Goal: Information Seeking & Learning: Learn about a topic

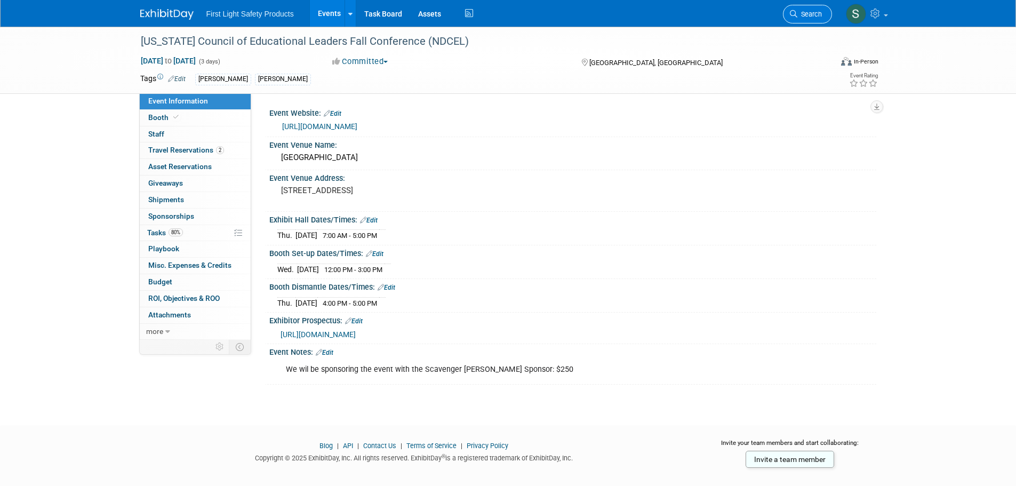
click at [793, 9] on link "Search" at bounding box center [807, 14] width 49 height 19
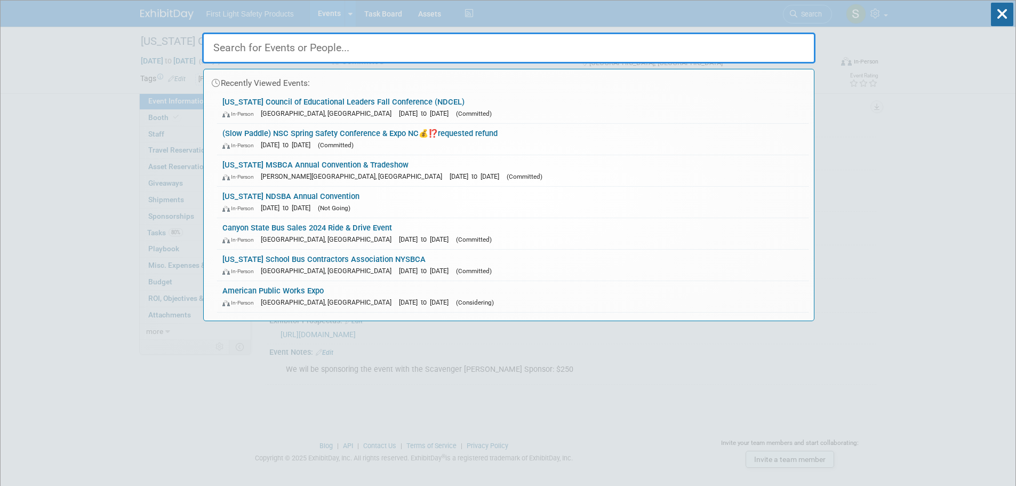
paste input "[US_STATE] Association of School Transportation Officials [PERSON_NAME]"
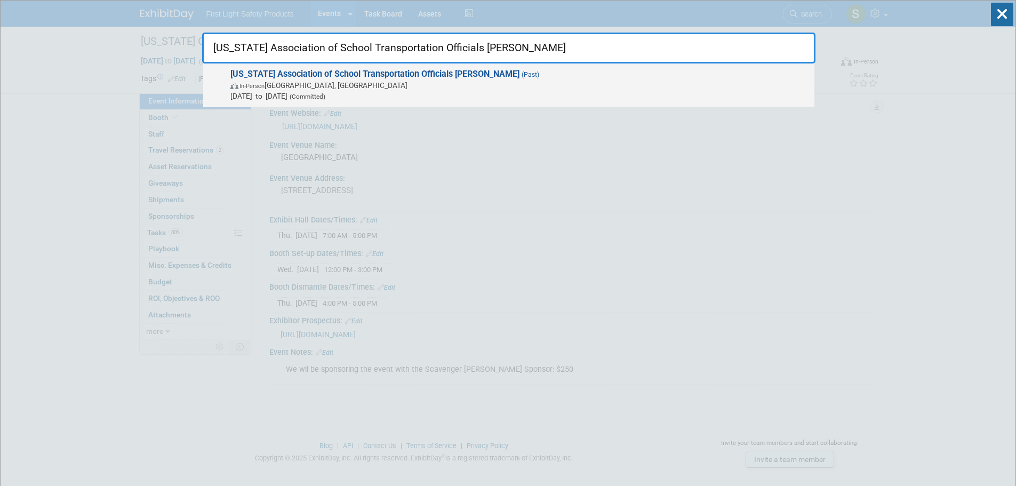
type input "[US_STATE] Association of School Transportation Officials [PERSON_NAME]"
click at [355, 85] on span "In-Person Garden Grove, CA" at bounding box center [519, 85] width 579 height 11
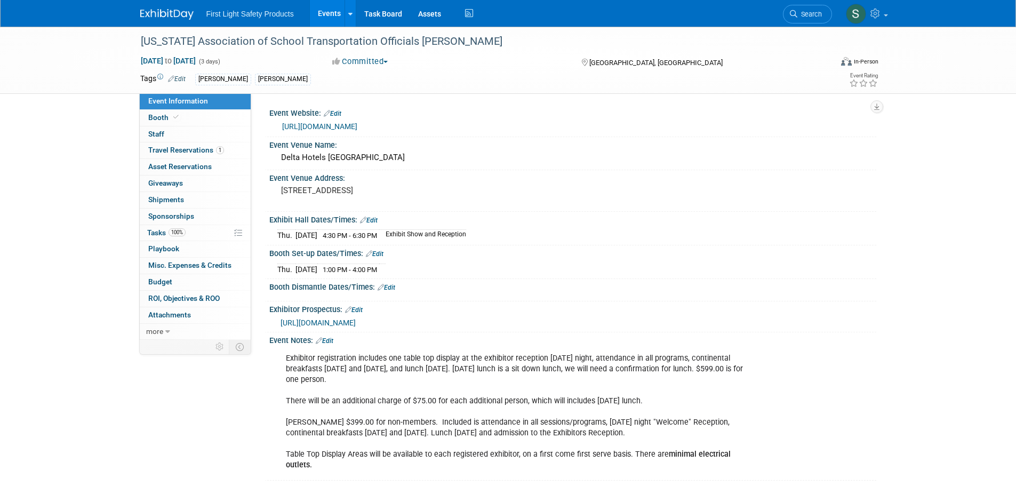
click at [335, 126] on link "https://castoways.org/event-5834053" at bounding box center [319, 126] width 75 height 9
click at [803, 10] on link "Search" at bounding box center [807, 14] width 49 height 19
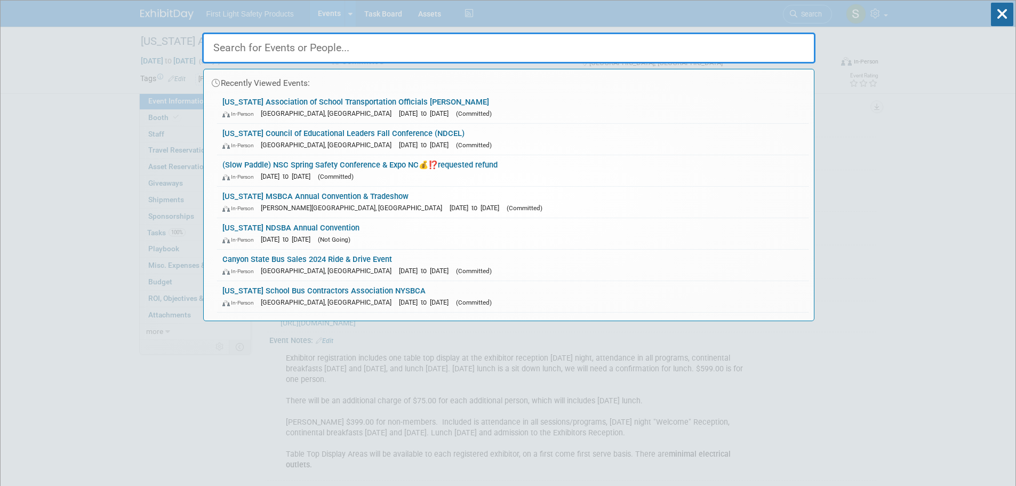
paste input "The Battery Show"
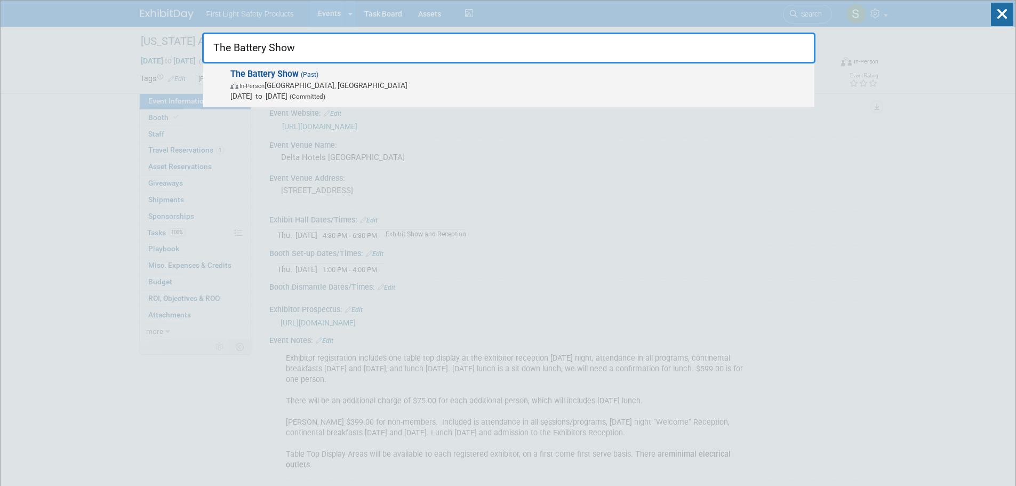
type input "The Battery Show"
click at [262, 93] on span "Oct 7, 2024 to Oct 10, 2024 (Committed)" at bounding box center [519, 96] width 579 height 11
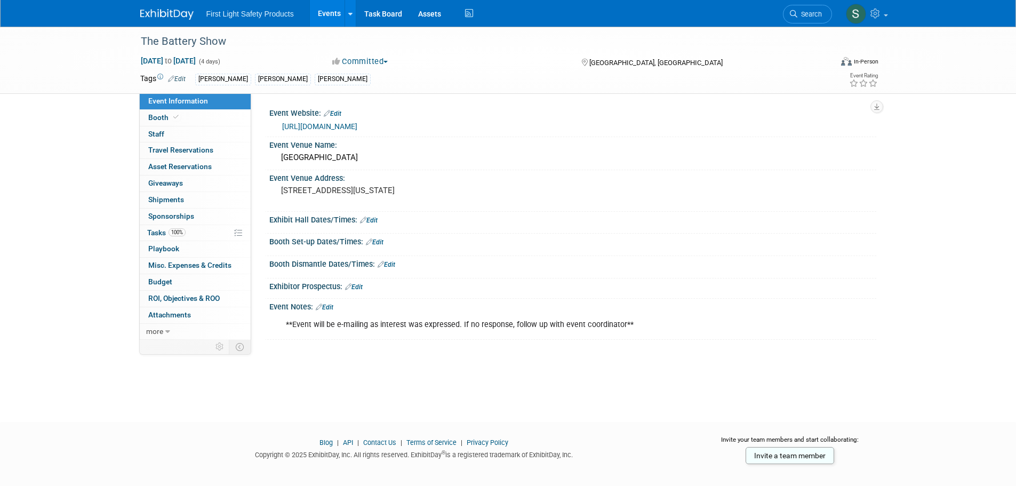
drag, startPoint x: 788, startPoint y: 10, endPoint x: 732, endPoint y: 1, distance: 56.2
click at [788, 10] on link "Search" at bounding box center [807, 14] width 49 height 19
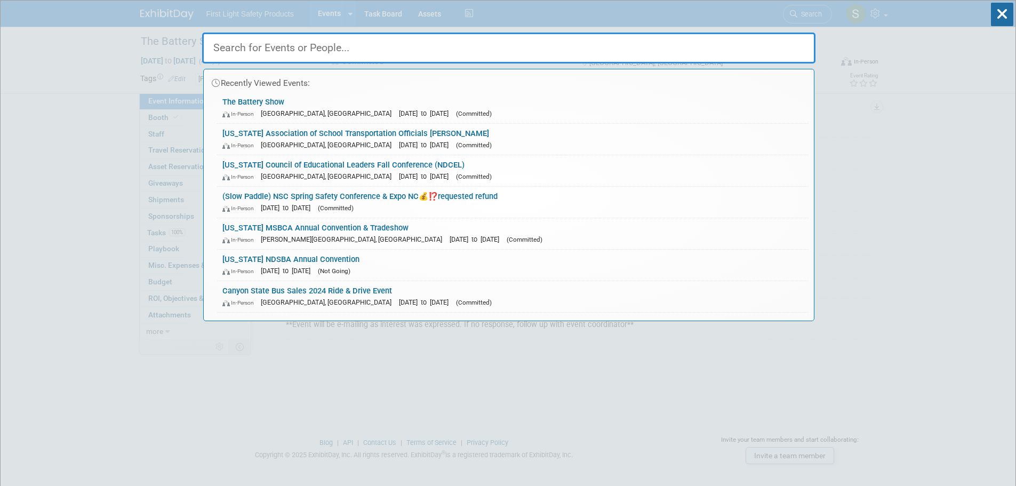
paste input "[US_STATE] AAPT 2024 Fall Conferenece"
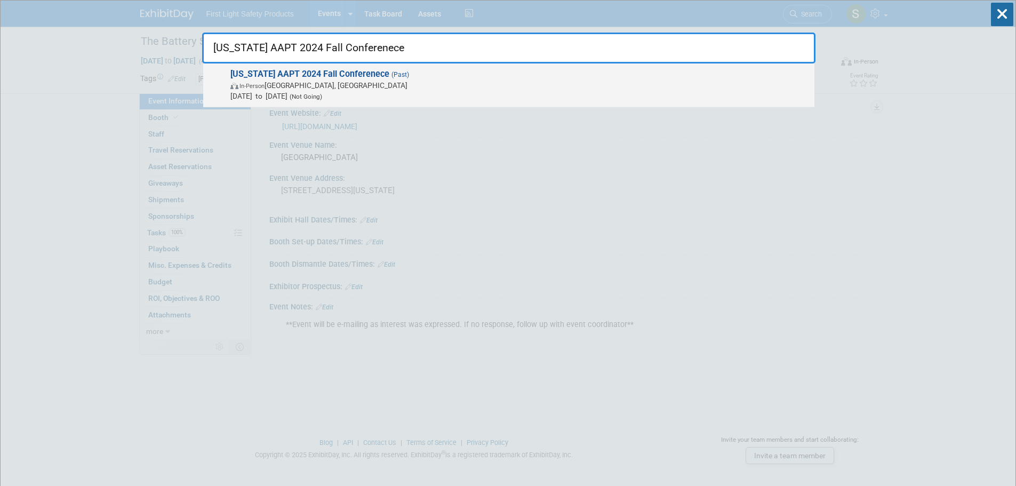
type input "[US_STATE] AAPT 2024 Fall Conferenece"
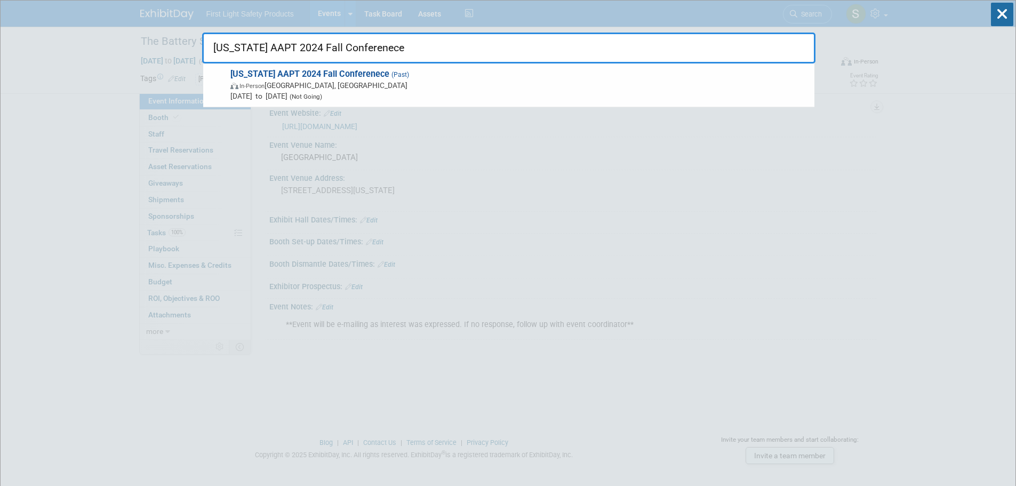
click at [316, 78] on strong "[US_STATE] AAPT 2024 Fall Conferenece" at bounding box center [309, 74] width 159 height 10
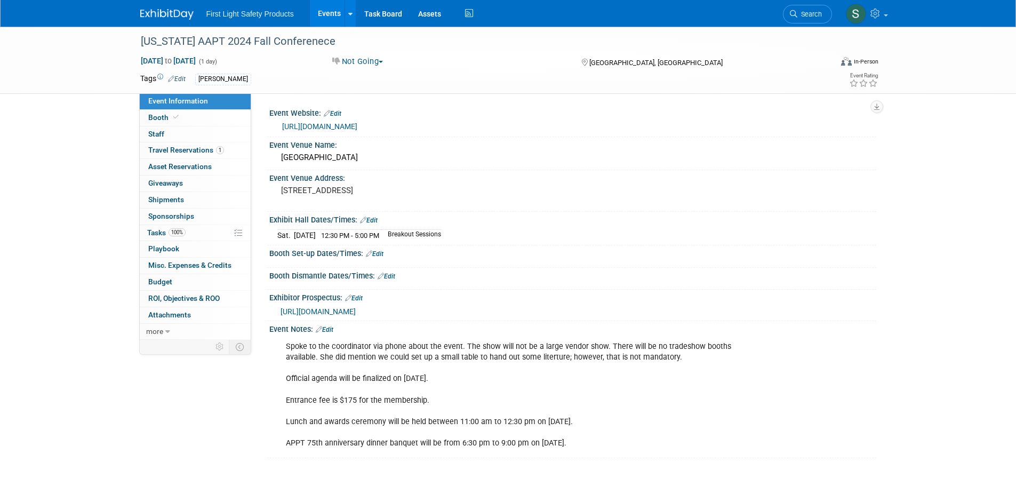
click at [355, 125] on link "https://azpupiltransportation.com/conference" at bounding box center [319, 126] width 75 height 9
drag, startPoint x: 803, startPoint y: 19, endPoint x: 797, endPoint y: 24, distance: 7.6
click at [801, 19] on link "Search" at bounding box center [807, 14] width 49 height 19
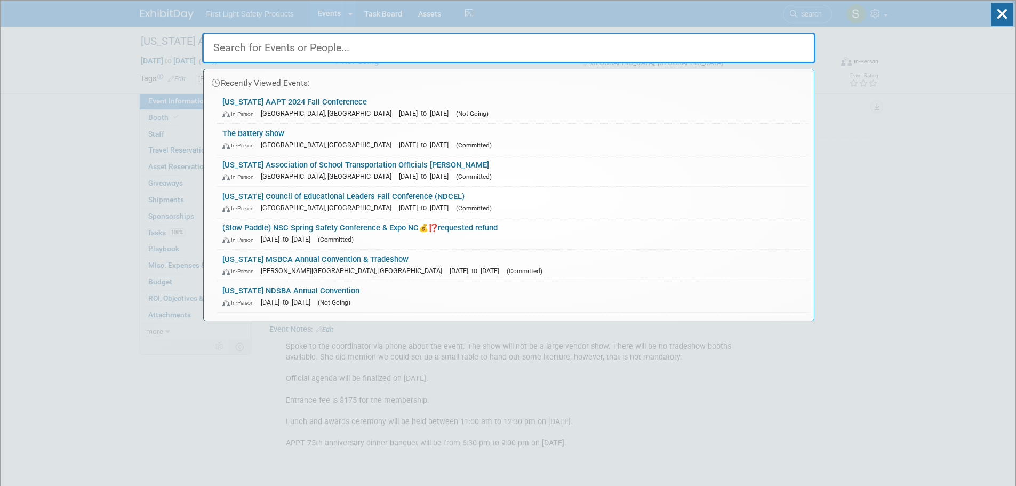
paste input "The Battery Show"
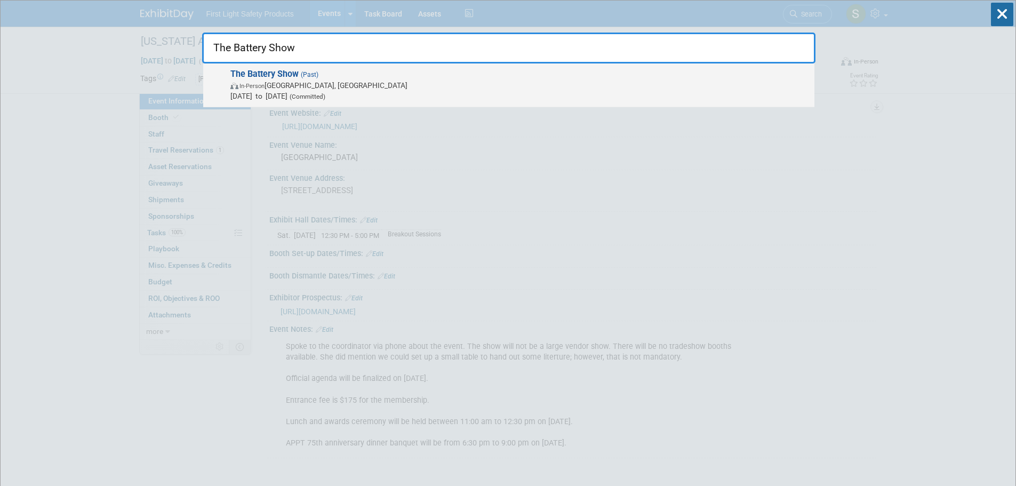
type input "The Battery Show"
click at [313, 86] on span "In-Person Detroit, MI" at bounding box center [519, 85] width 579 height 11
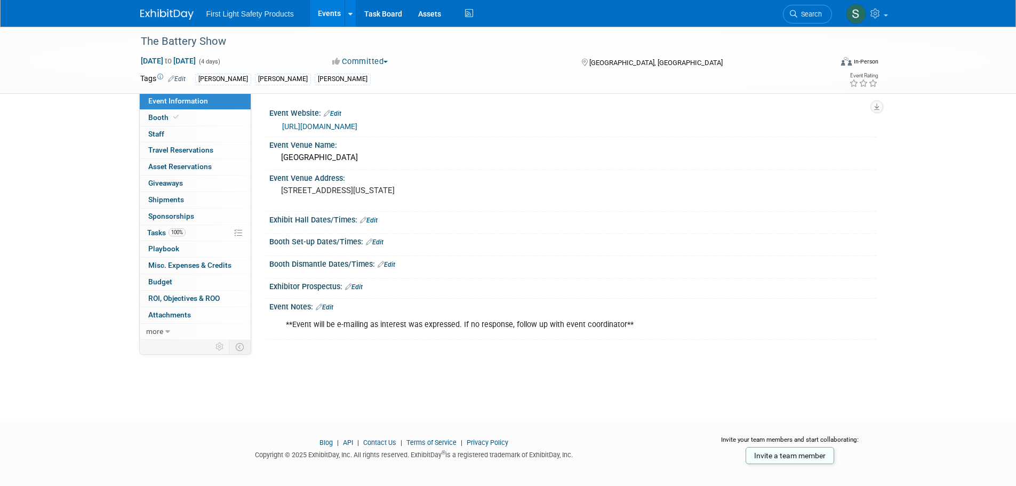
click at [357, 125] on link "[URL][DOMAIN_NAME]" at bounding box center [319, 126] width 75 height 9
drag, startPoint x: 794, startPoint y: 18, endPoint x: 752, endPoint y: 20, distance: 41.6
click at [794, 18] on link "Search" at bounding box center [807, 14] width 49 height 19
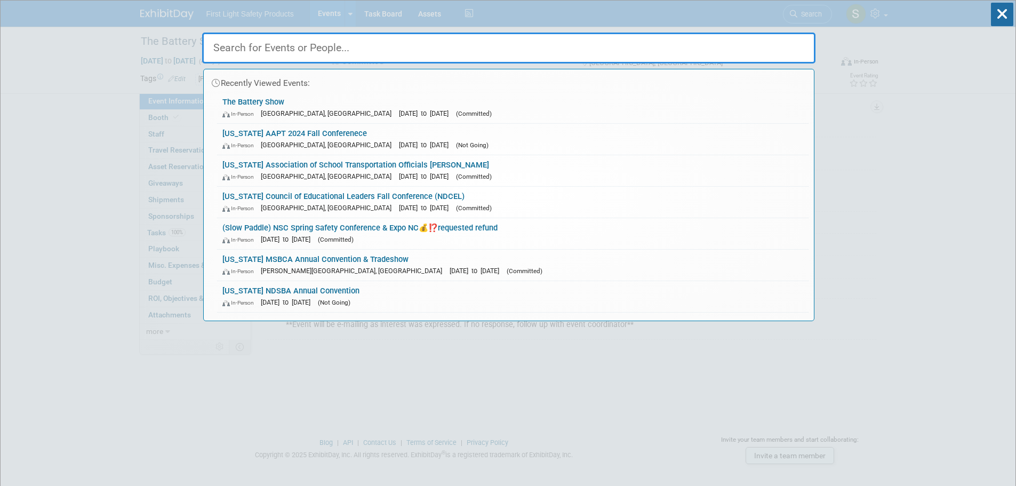
paste input "[US_STATE] SCAPT Fall Conference"
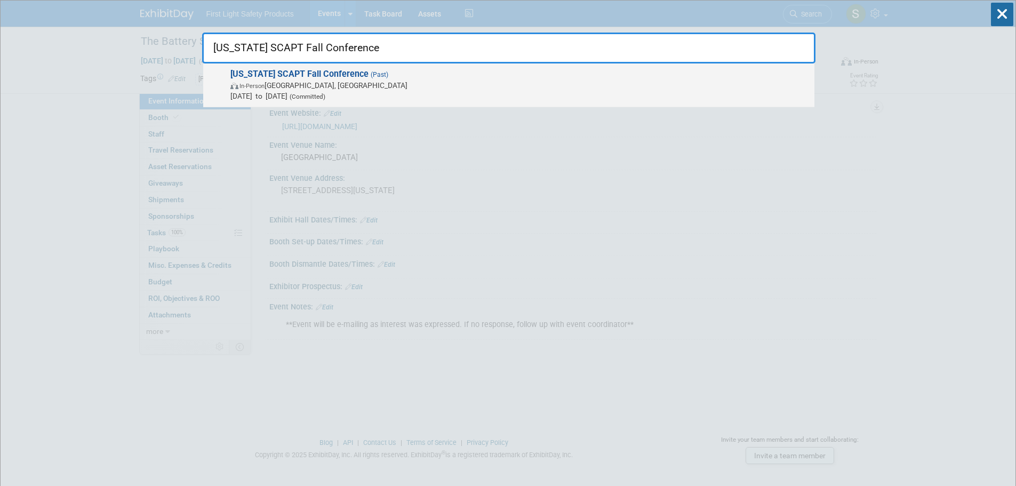
type input "[US_STATE] SCAPT Fall Conference"
click at [303, 86] on span "In-Person [GEOGRAPHIC_DATA], [GEOGRAPHIC_DATA]" at bounding box center [519, 85] width 579 height 11
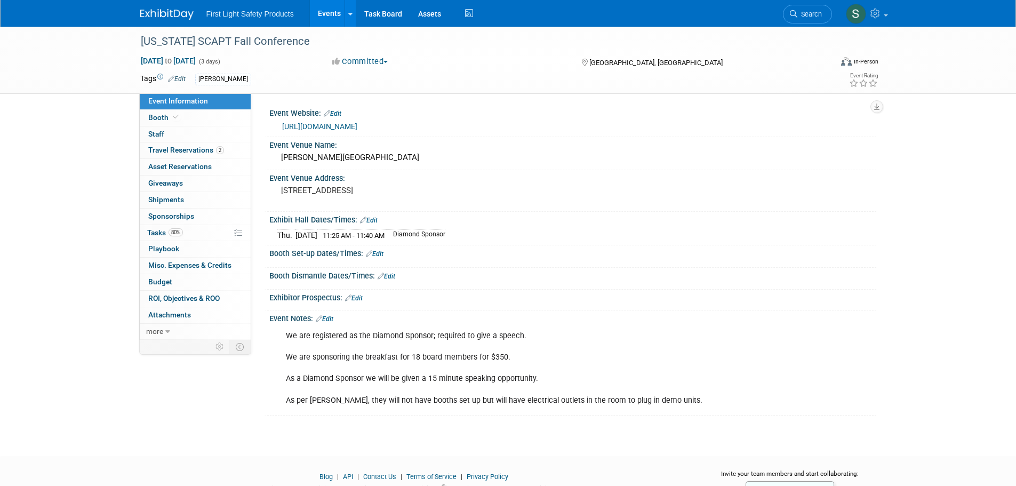
click at [342, 125] on link "https://www.scapt.org/education" at bounding box center [319, 126] width 75 height 9
click at [809, 7] on link "Search" at bounding box center [807, 14] width 49 height 19
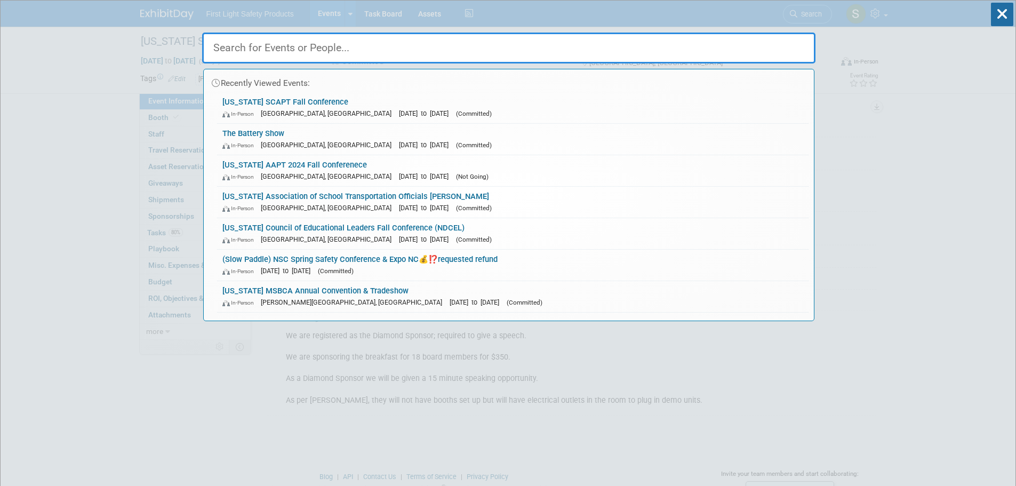
paste input "CharIN Testival [GEOGRAPHIC_DATA] 2024"
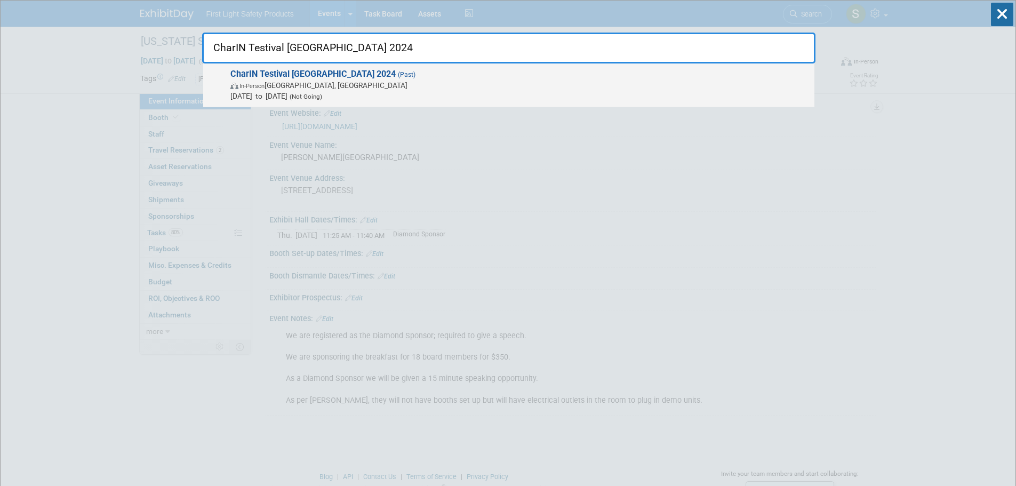
type input "CharIN Testival [GEOGRAPHIC_DATA] 2024"
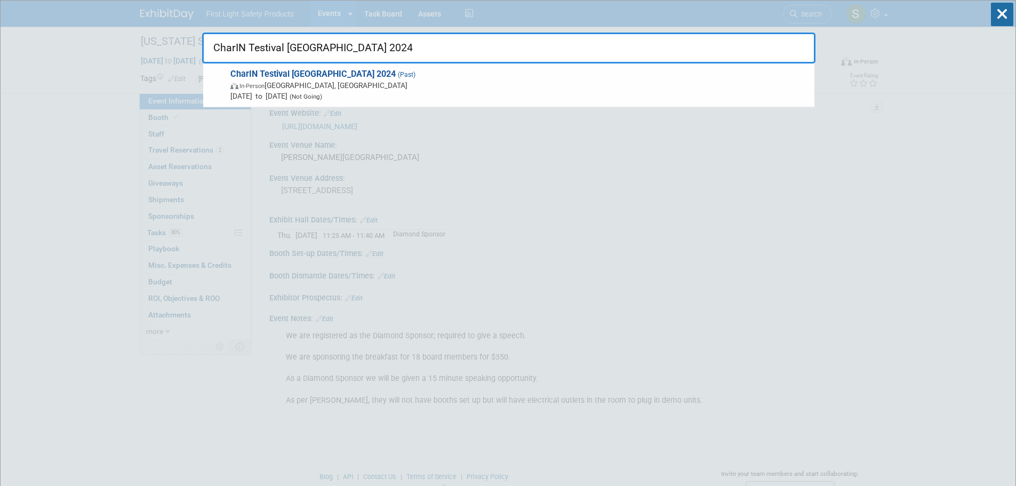
click at [310, 77] on strong "CharIN Testival [GEOGRAPHIC_DATA] 2024" at bounding box center [312, 74] width 165 height 10
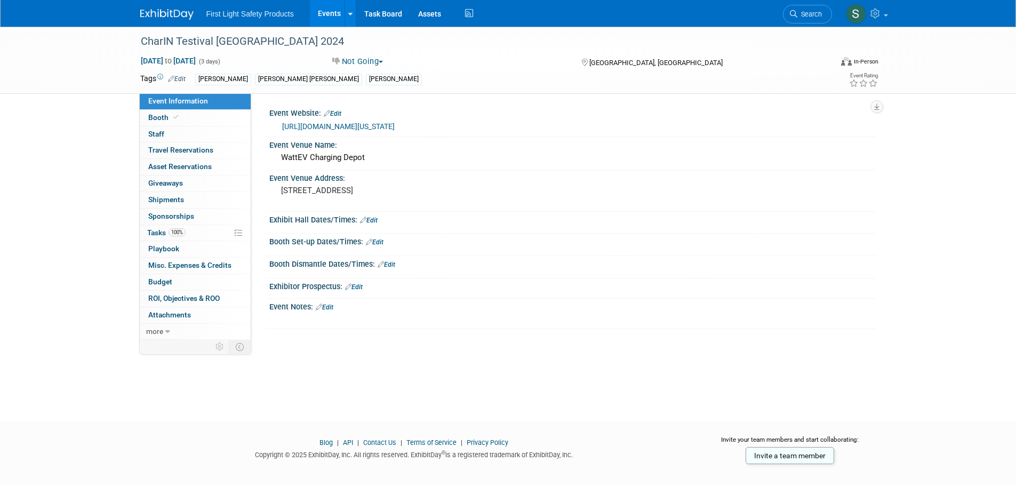
click at [323, 121] on div "[URL][DOMAIN_NAME][US_STATE]" at bounding box center [575, 127] width 586 height 12
click at [357, 126] on link "[URL][DOMAIN_NAME][US_STATE]" at bounding box center [338, 126] width 113 height 9
click at [793, 14] on icon at bounding box center [793, 13] width 7 height 7
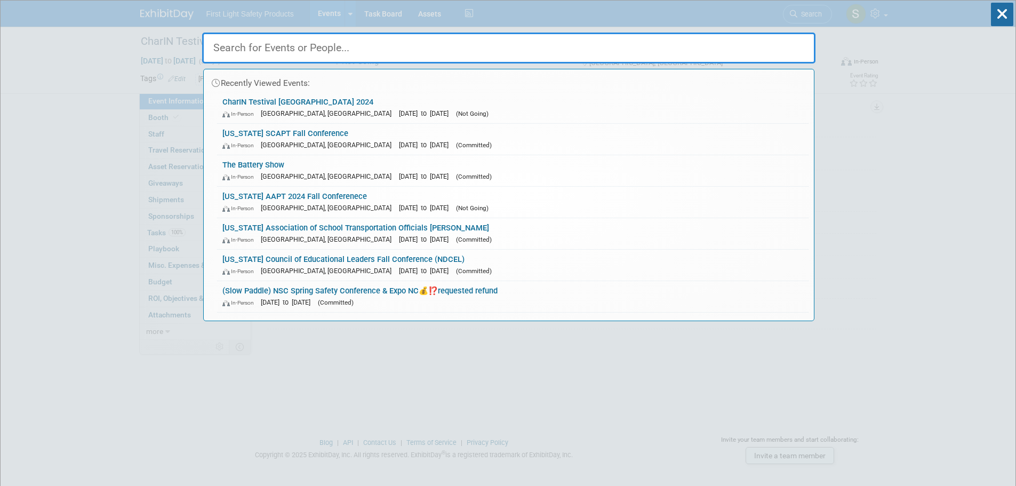
paste input "NASDPTS 2024 Annual Conference"
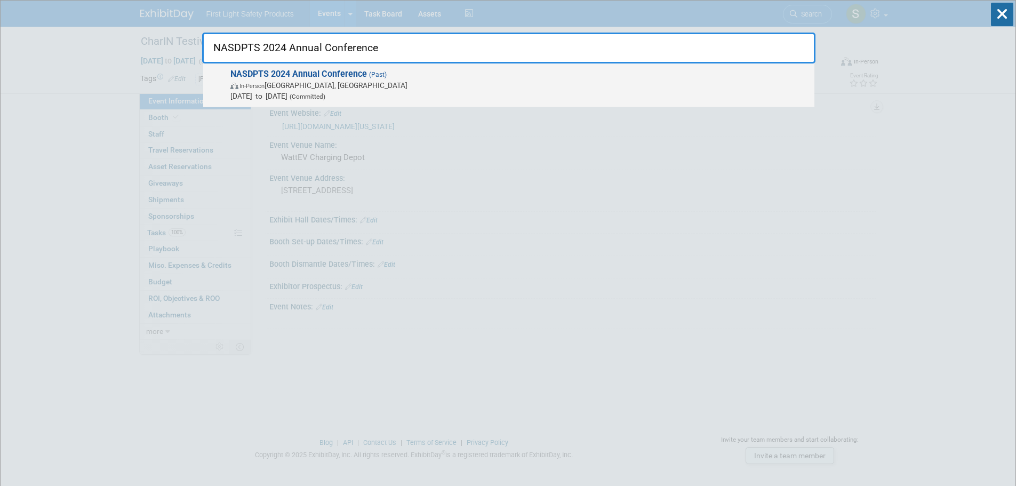
type input "NASDPTS 2024 Annual Conference"
click at [314, 83] on span "In-Person Arlington, VA" at bounding box center [519, 85] width 579 height 11
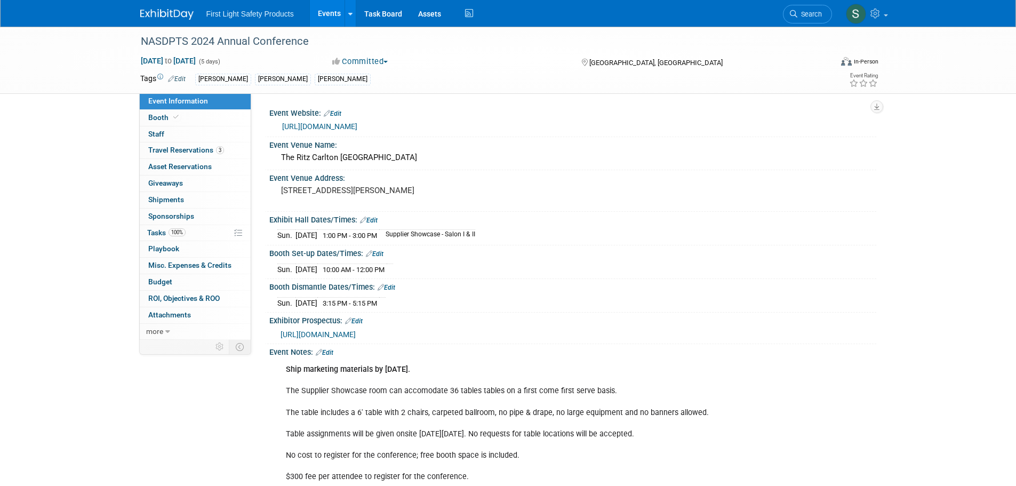
click at [356, 123] on link "[URL][DOMAIN_NAME]" at bounding box center [319, 126] width 75 height 9
click at [796, 10] on link "Search" at bounding box center [807, 14] width 49 height 19
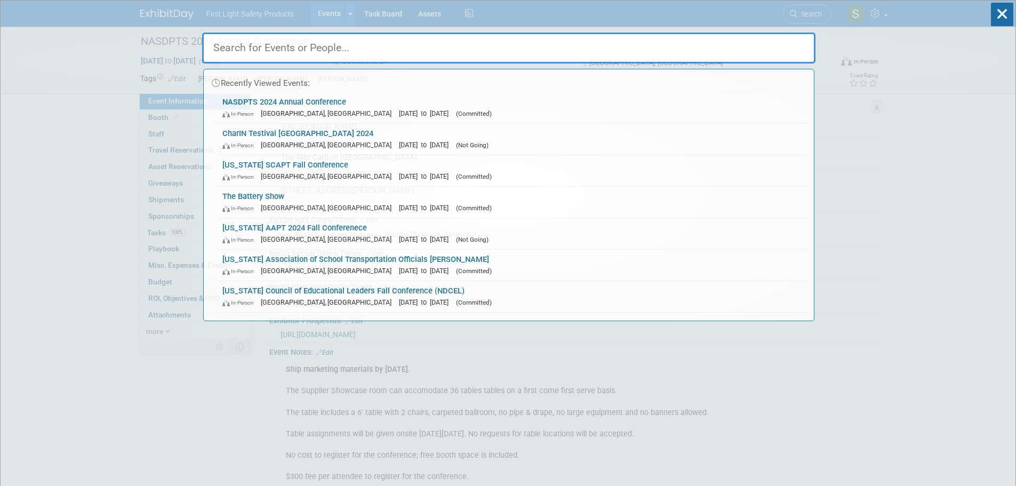
paste input "Midwest Traffic Safety Conference"
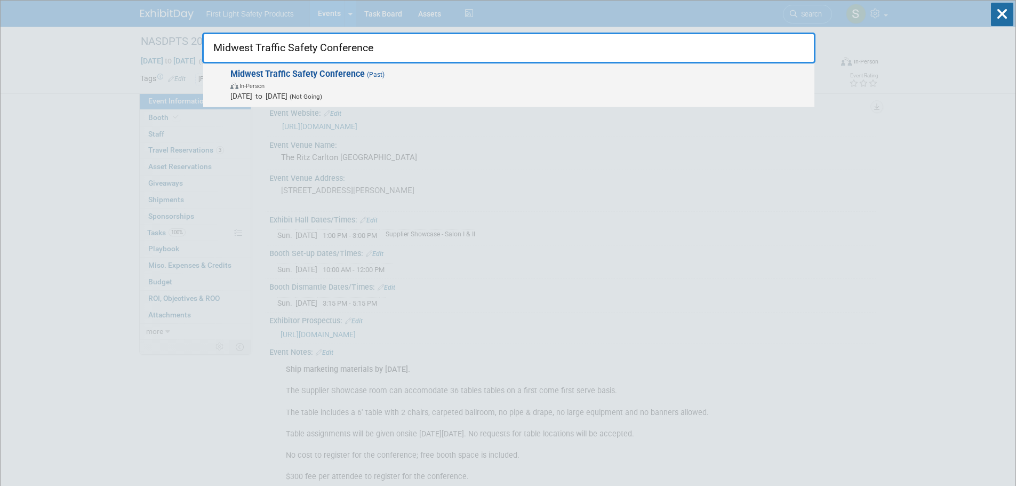
type input "Midwest Traffic Safety Conference"
click at [300, 77] on strong "Midwest Traffic Safety Conference" at bounding box center [297, 74] width 134 height 10
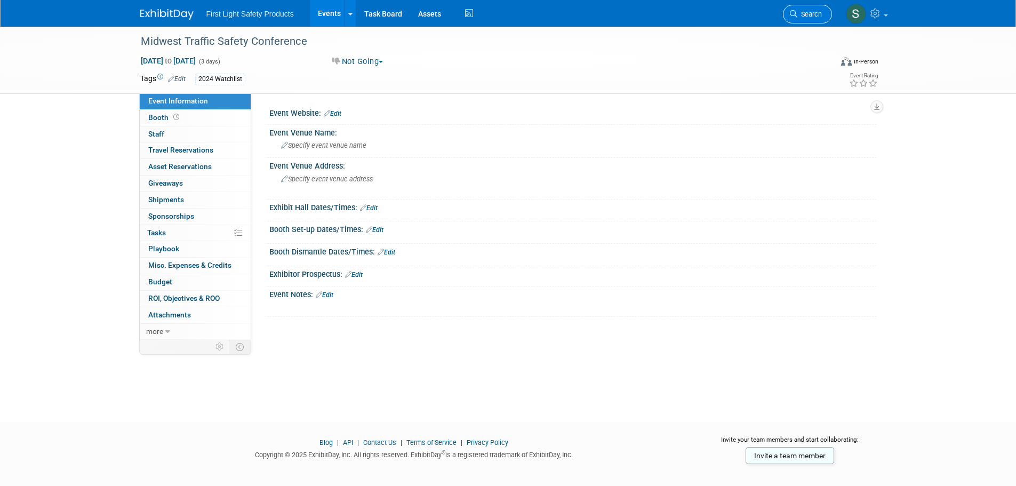
click at [822, 11] on link "Search" at bounding box center [807, 14] width 49 height 19
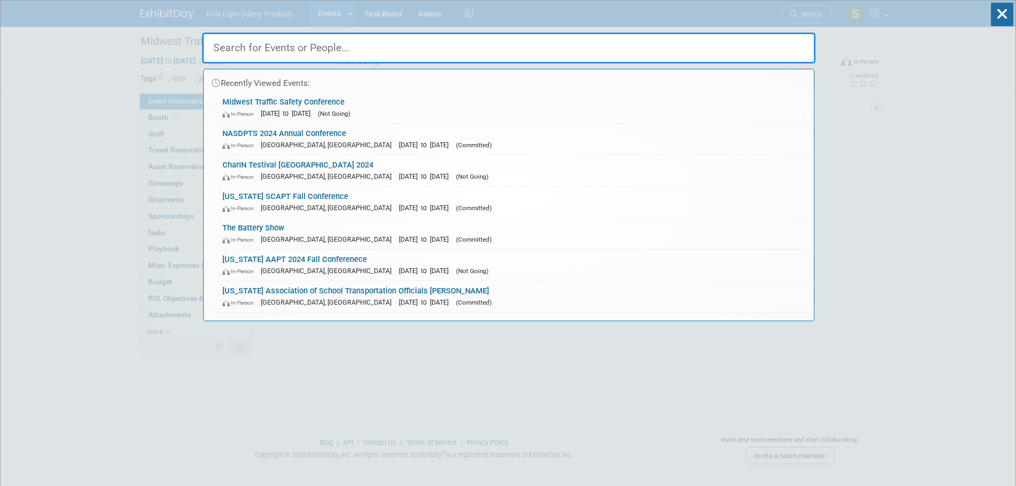
paste input "TSD Conference - [GEOGRAPHIC_DATA]/[GEOGRAPHIC_DATA], [GEOGRAPHIC_DATA]"
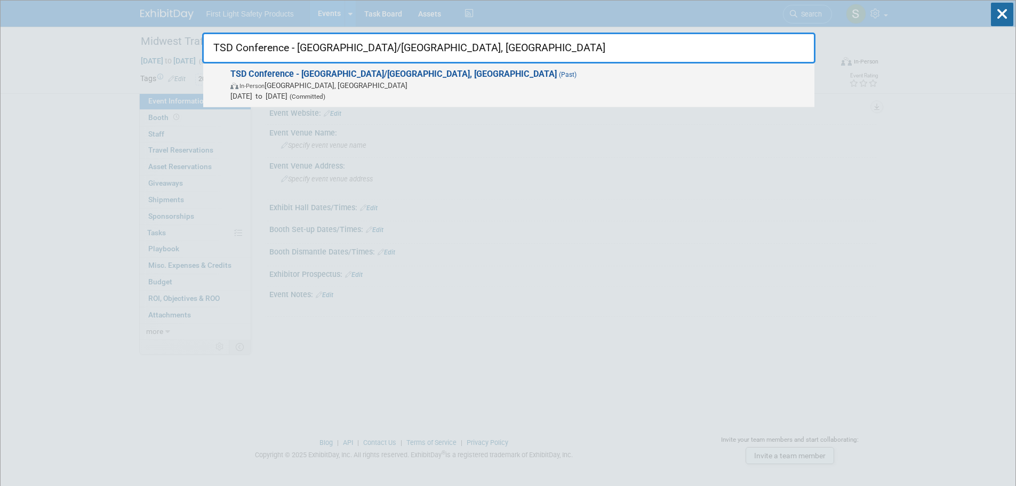
type input "TSD Conference - [GEOGRAPHIC_DATA]/[GEOGRAPHIC_DATA], [GEOGRAPHIC_DATA]"
click at [345, 78] on strong "TSD Conference - [GEOGRAPHIC_DATA]/[GEOGRAPHIC_DATA], [GEOGRAPHIC_DATA]" at bounding box center [393, 74] width 326 height 10
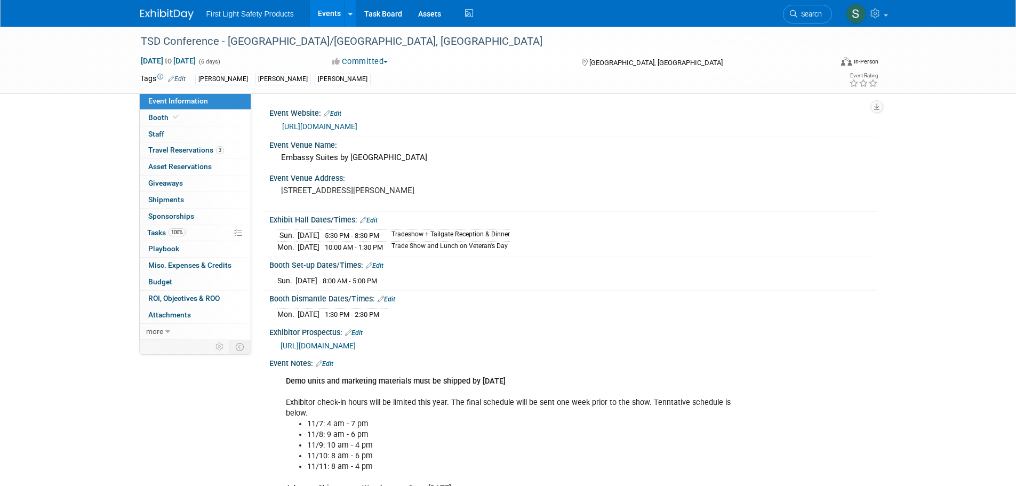
click at [346, 126] on link "https://tsdconference.com/" at bounding box center [319, 126] width 75 height 9
click at [814, 13] on span "Search" at bounding box center [809, 14] width 25 height 8
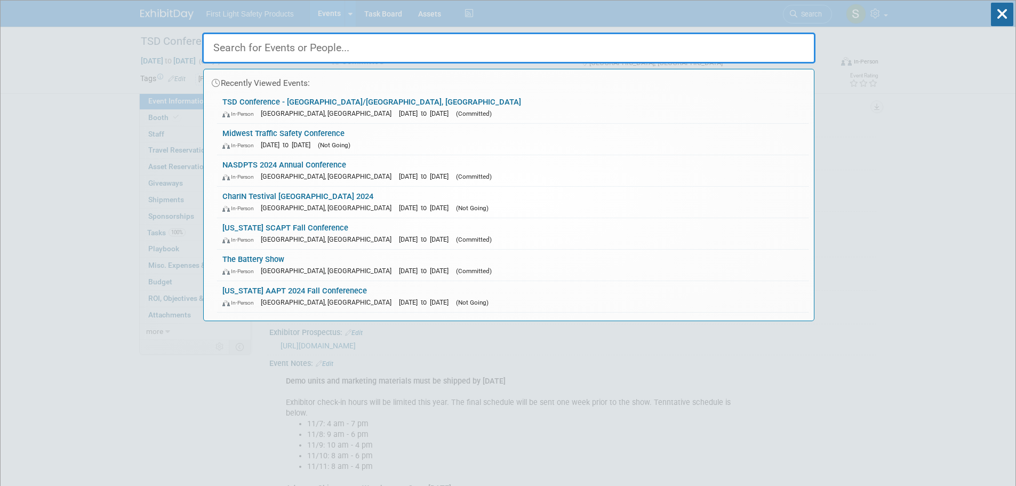
paste input "[US_STATE] GAPT Mid-Year Conference"
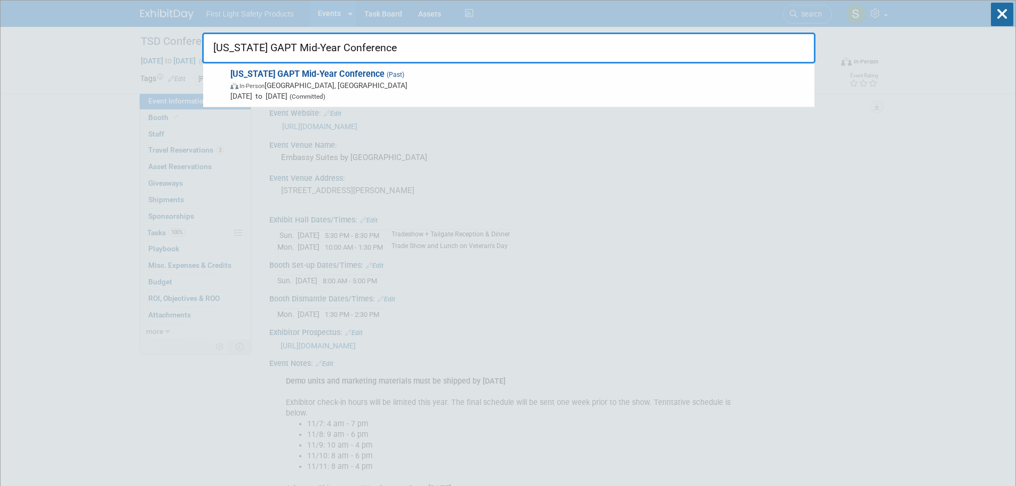
type input "[US_STATE] GAPT Mid-Year Conference"
click at [316, 80] on span "In-Person Perry, GA" at bounding box center [519, 85] width 579 height 11
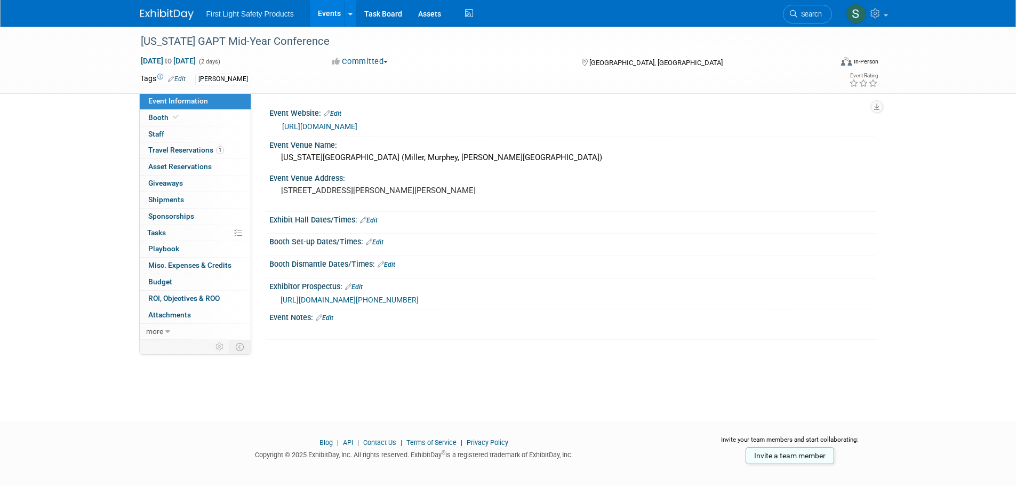
click at [357, 127] on link "[URL][DOMAIN_NAME]" at bounding box center [319, 126] width 75 height 9
